Goal: Task Accomplishment & Management: Use online tool/utility

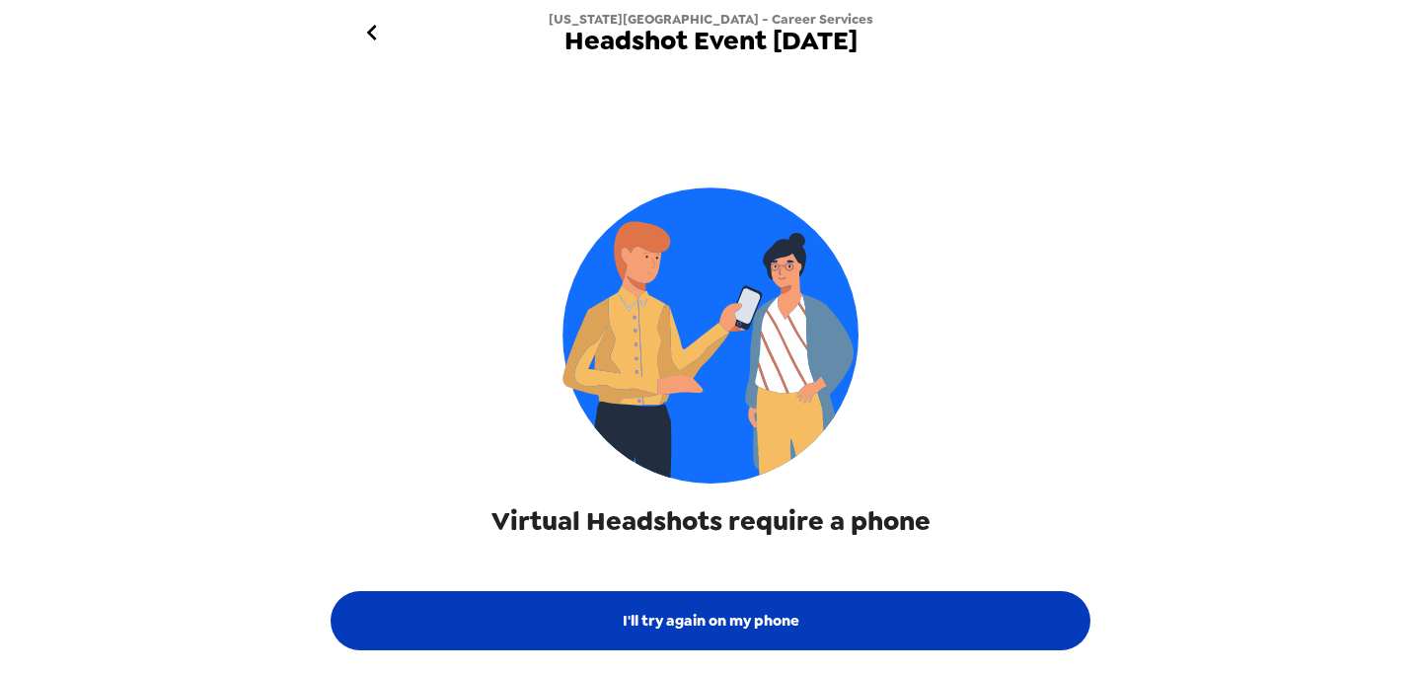
click at [815, 618] on button "I'll try again on my phone" at bounding box center [711, 620] width 760 height 59
